Goal: Transaction & Acquisition: Purchase product/service

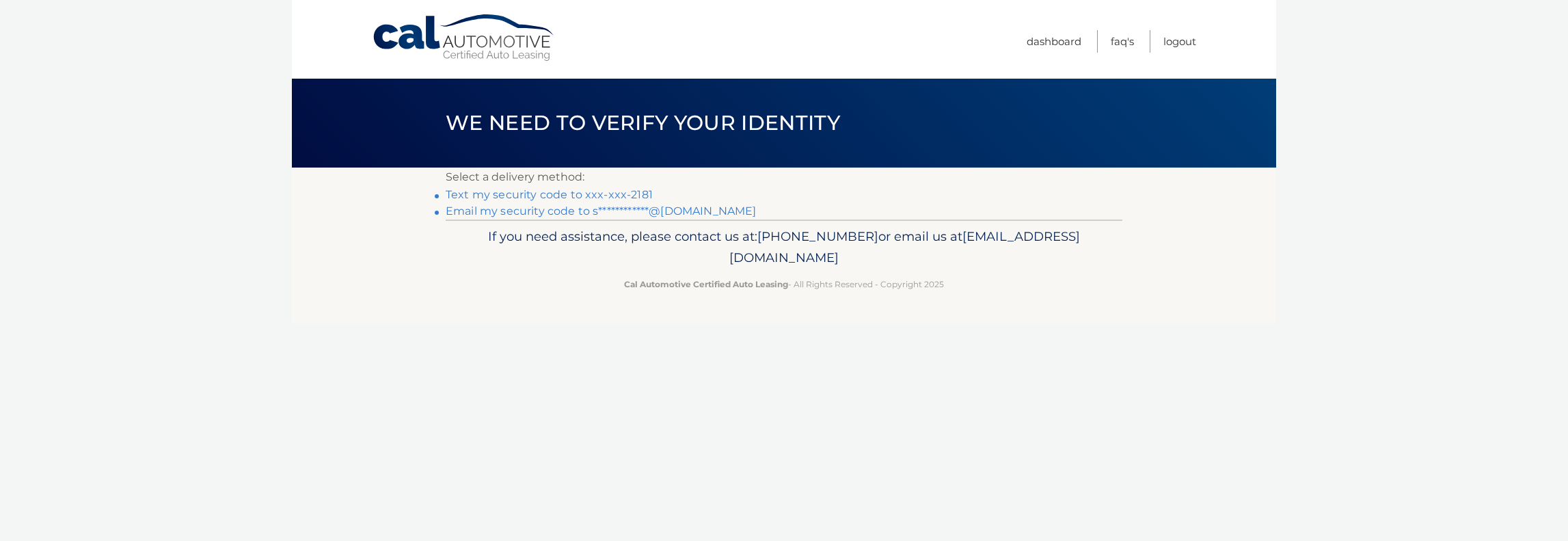
click at [637, 194] on link "Text my security code to xxx-xxx-2181" at bounding box center [549, 194] width 207 height 13
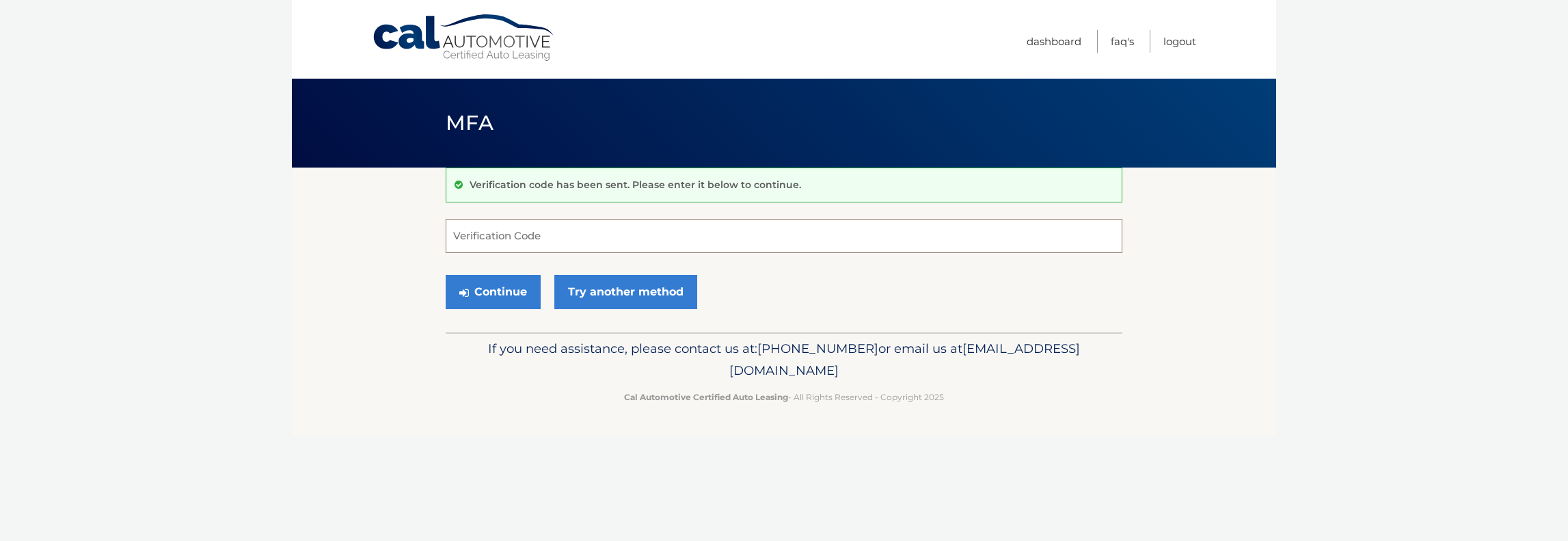
click at [502, 234] on input "Verification Code" at bounding box center [784, 236] width 677 height 34
type input "147558"
click at [509, 292] on button "Continue" at bounding box center [493, 291] width 95 height 34
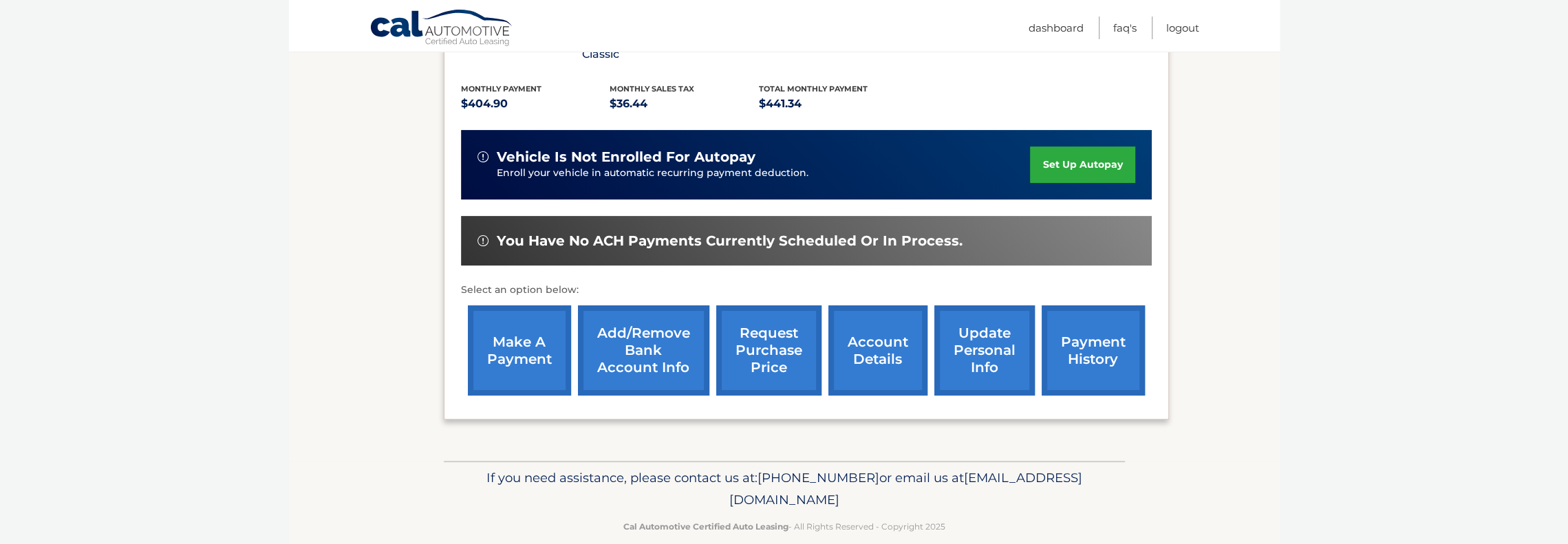
scroll to position [288, 0]
click at [499, 342] on link "make a payment" at bounding box center [519, 349] width 103 height 90
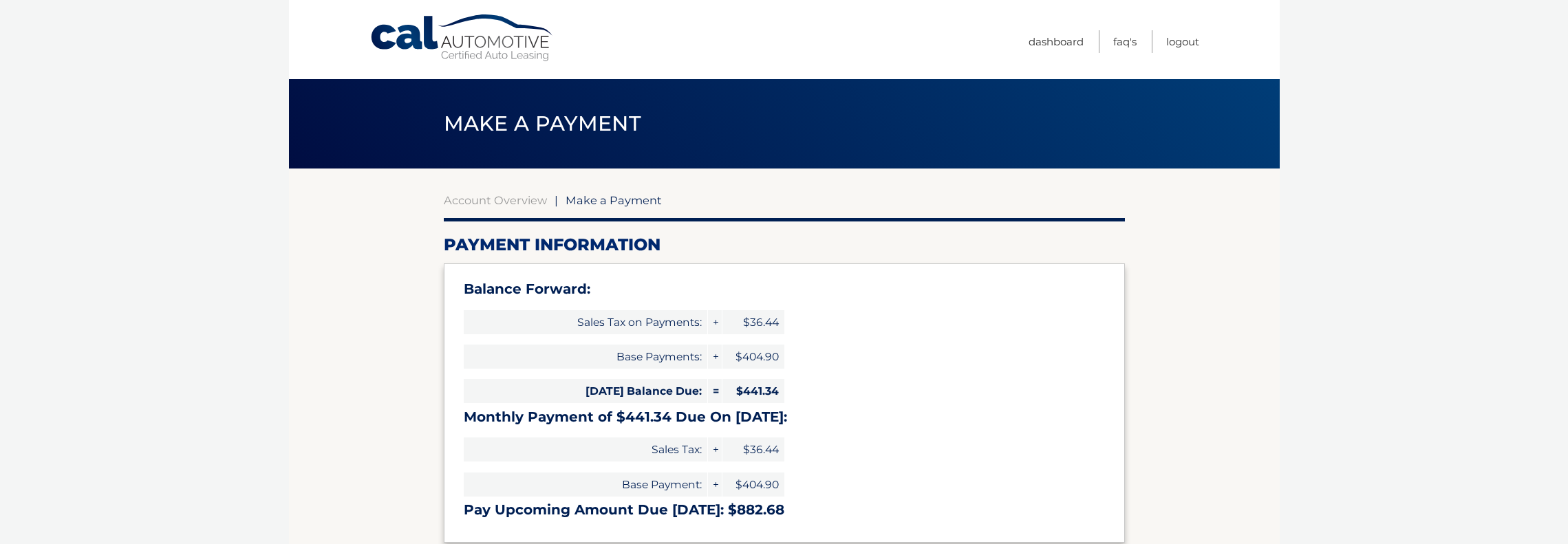
select select "ZTU4MmUwMWQtZDg4Ni00MjcxLWI5MzItNGU1OGJiNjc2ZGQw"
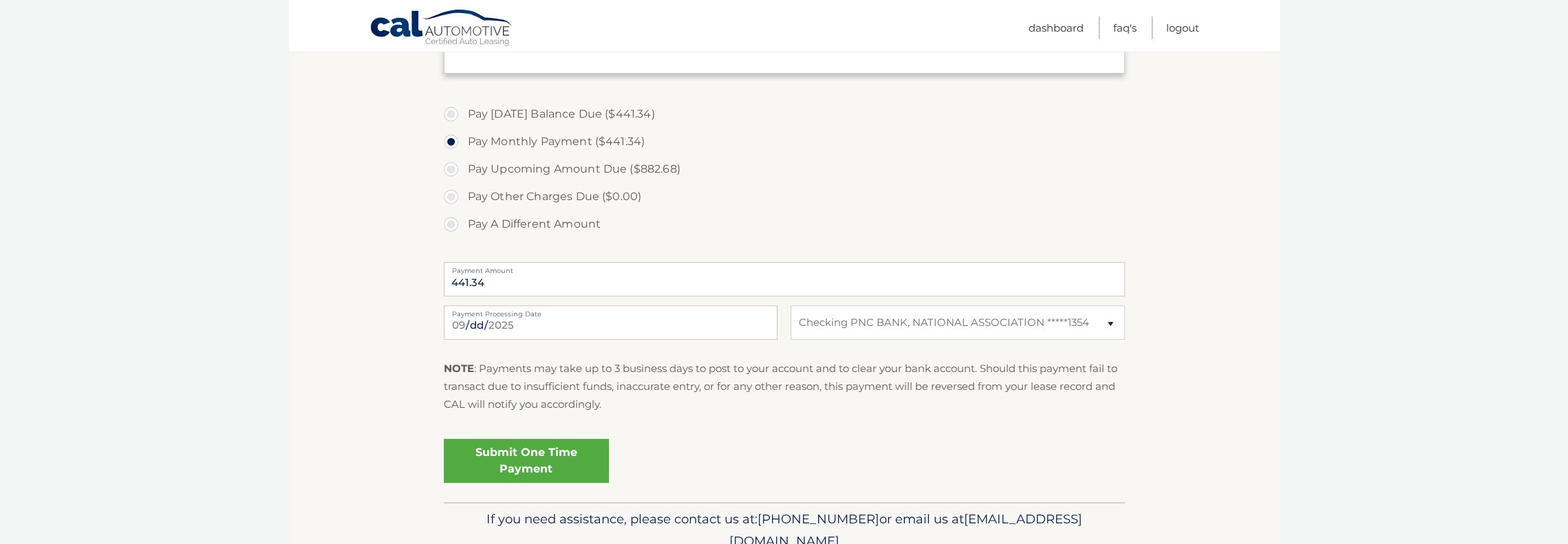
scroll to position [462, 0]
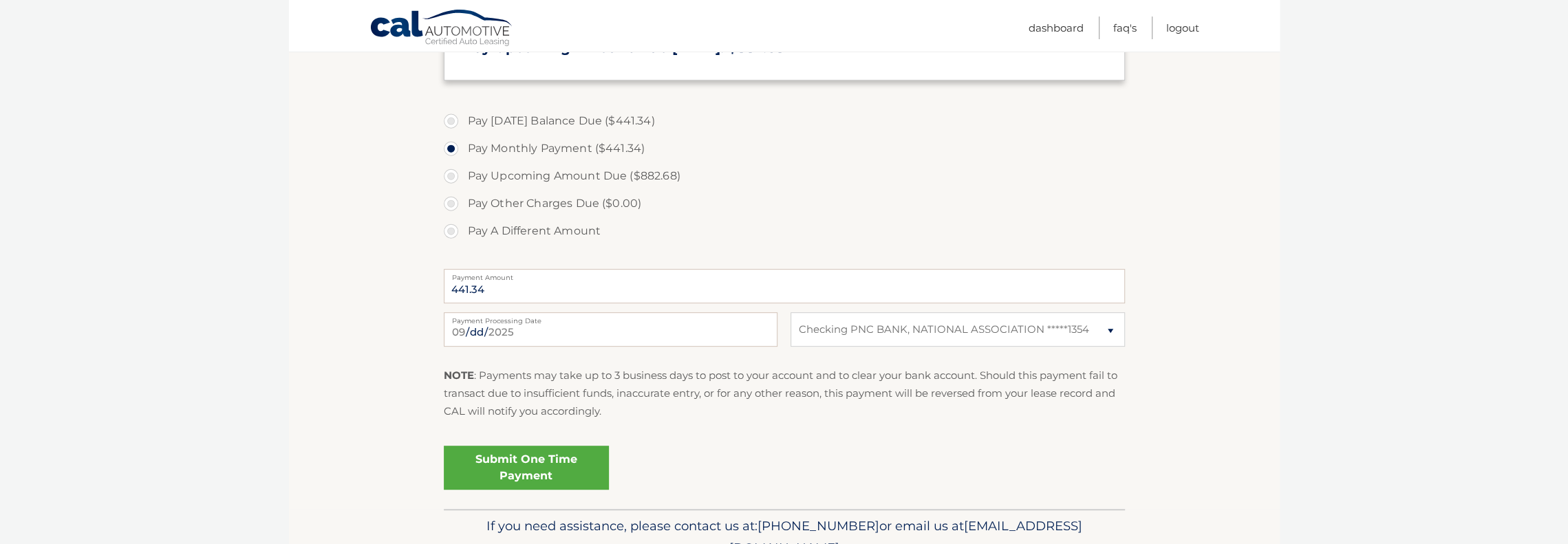
click at [518, 123] on label "Pay Today's Balance Due ($441.34)" at bounding box center [784, 121] width 681 height 27
click at [463, 123] on input "Pay Today's Balance Due ($441.34)" at bounding box center [456, 118] width 14 height 22
radio input "true"
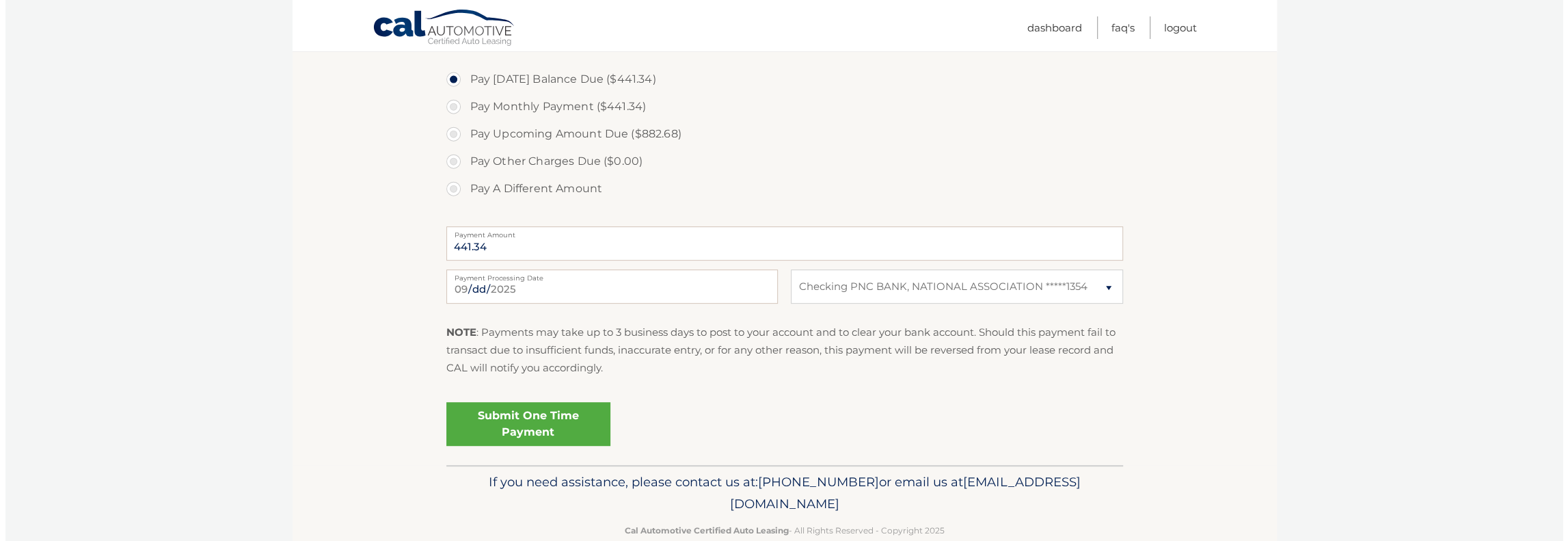
scroll to position [528, 0]
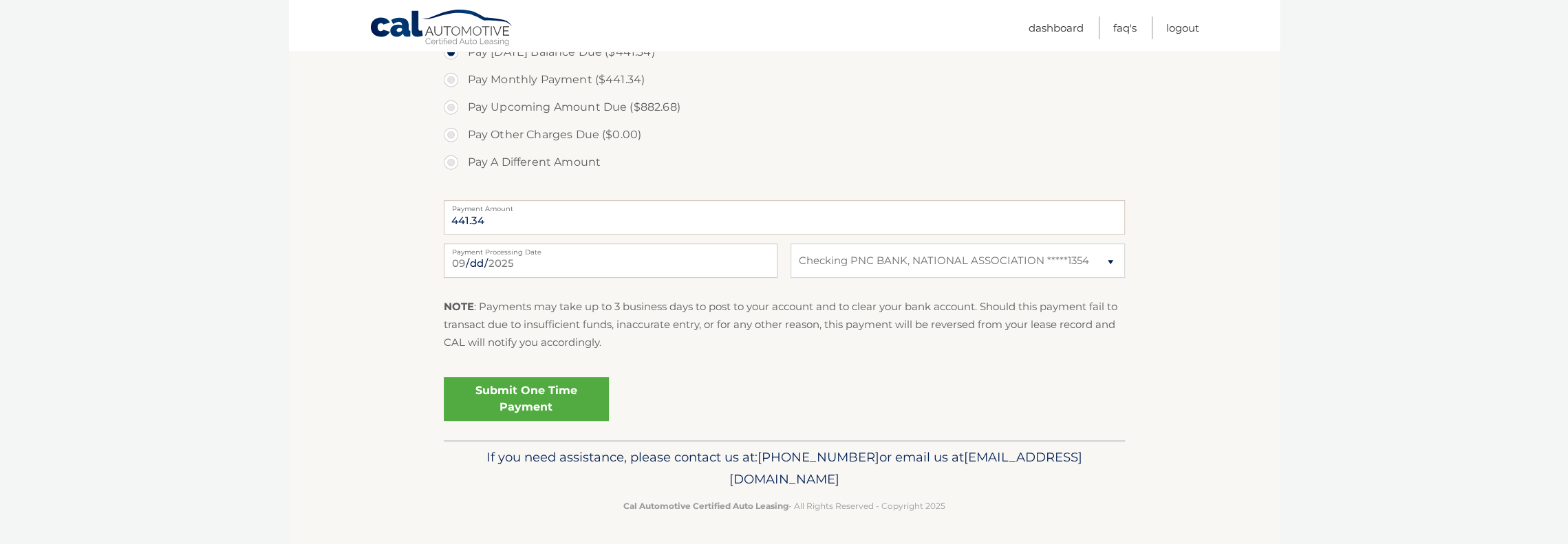
click at [548, 399] on link "Submit One Time Payment" at bounding box center [526, 399] width 165 height 44
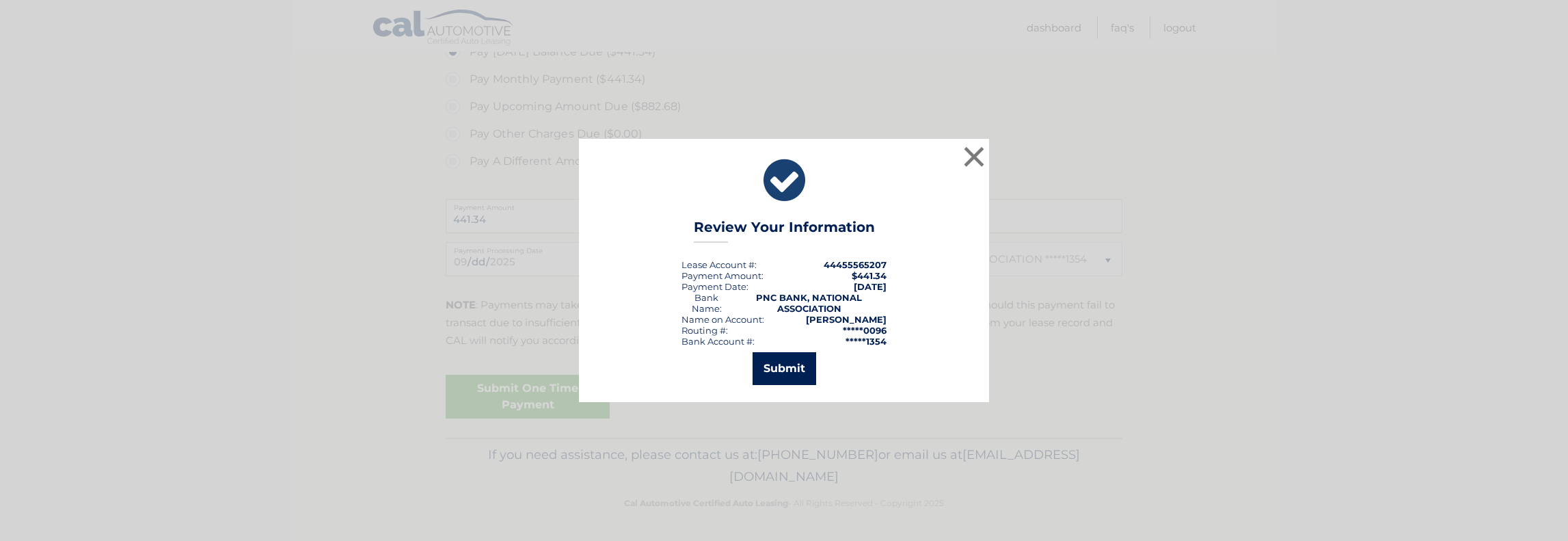
click at [781, 373] on button "Submit" at bounding box center [784, 368] width 64 height 33
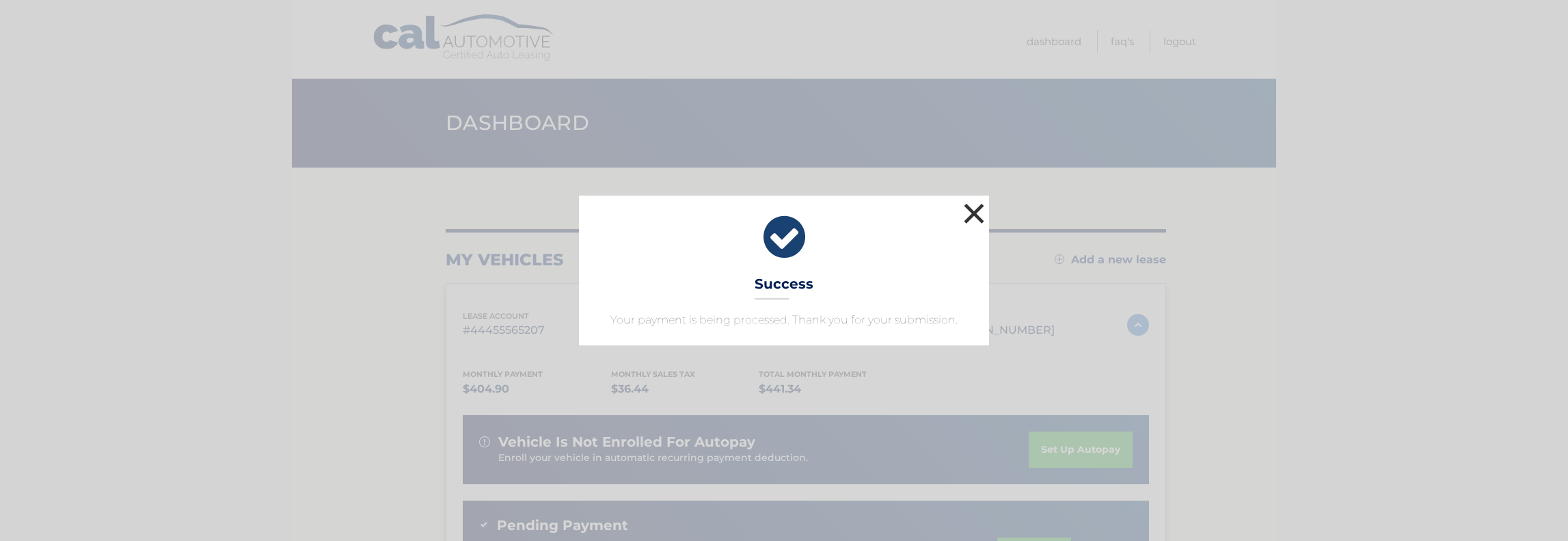
click at [964, 214] on button "×" at bounding box center [974, 213] width 27 height 27
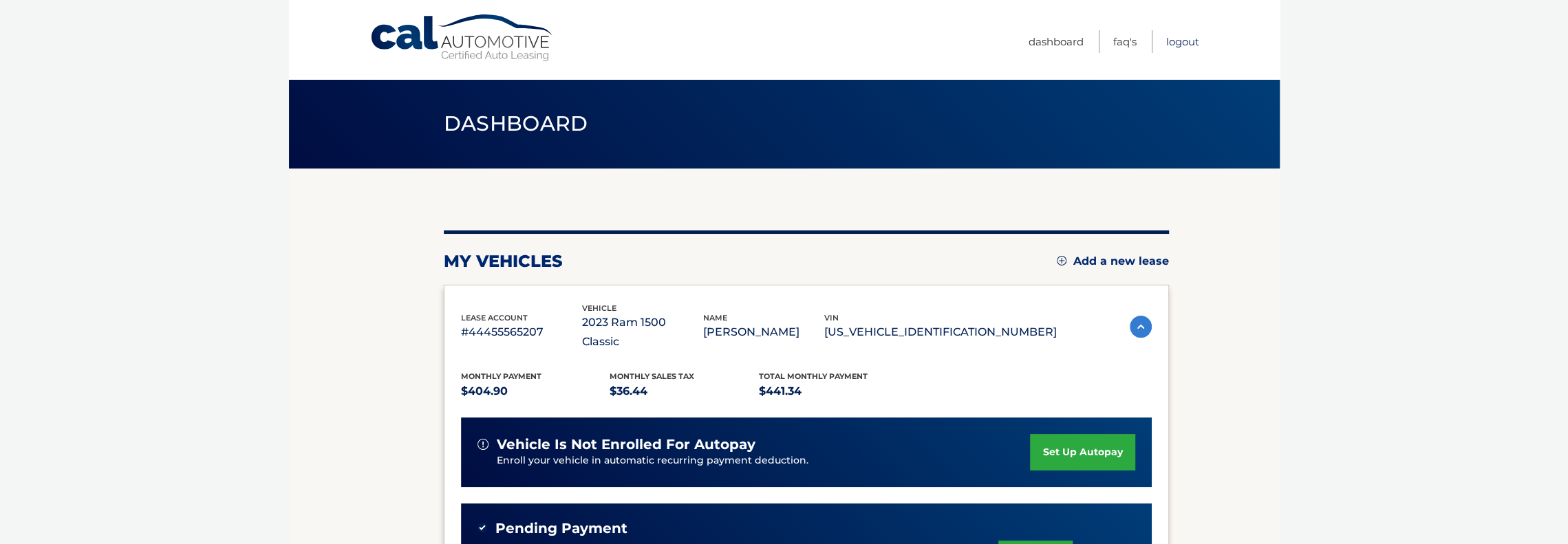
click at [1175, 41] on link "Logout" at bounding box center [1182, 41] width 33 height 22
